Goal: Find specific page/section: Find specific page/section

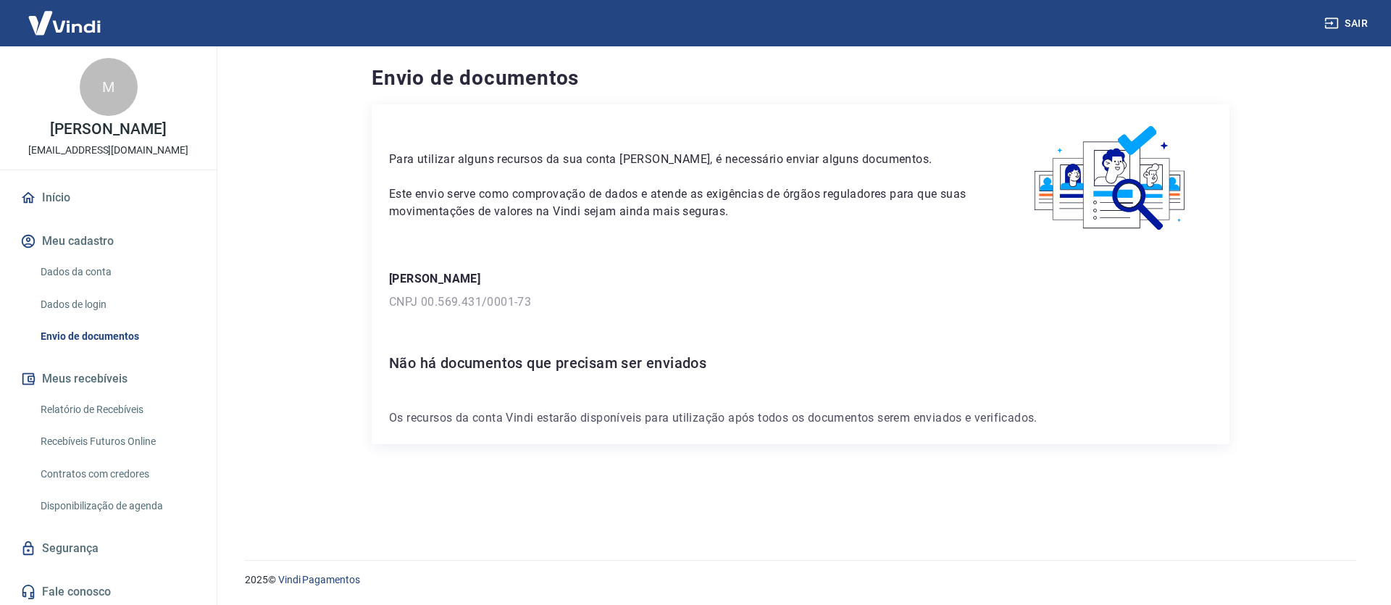
click at [769, 144] on div "Para utilizar alguns recursos da sua conta Vindi, é necessário enviar alguns do…" at bounding box center [682, 171] width 586 height 99
click at [83, 233] on div "Início Meu cadastro Dados da conta Dados de login Envio de documentos Meus rece…" at bounding box center [108, 395] width 217 height 426
click at [117, 214] on link "Início" at bounding box center [108, 198] width 182 height 32
